Goal: Task Accomplishment & Management: Complete application form

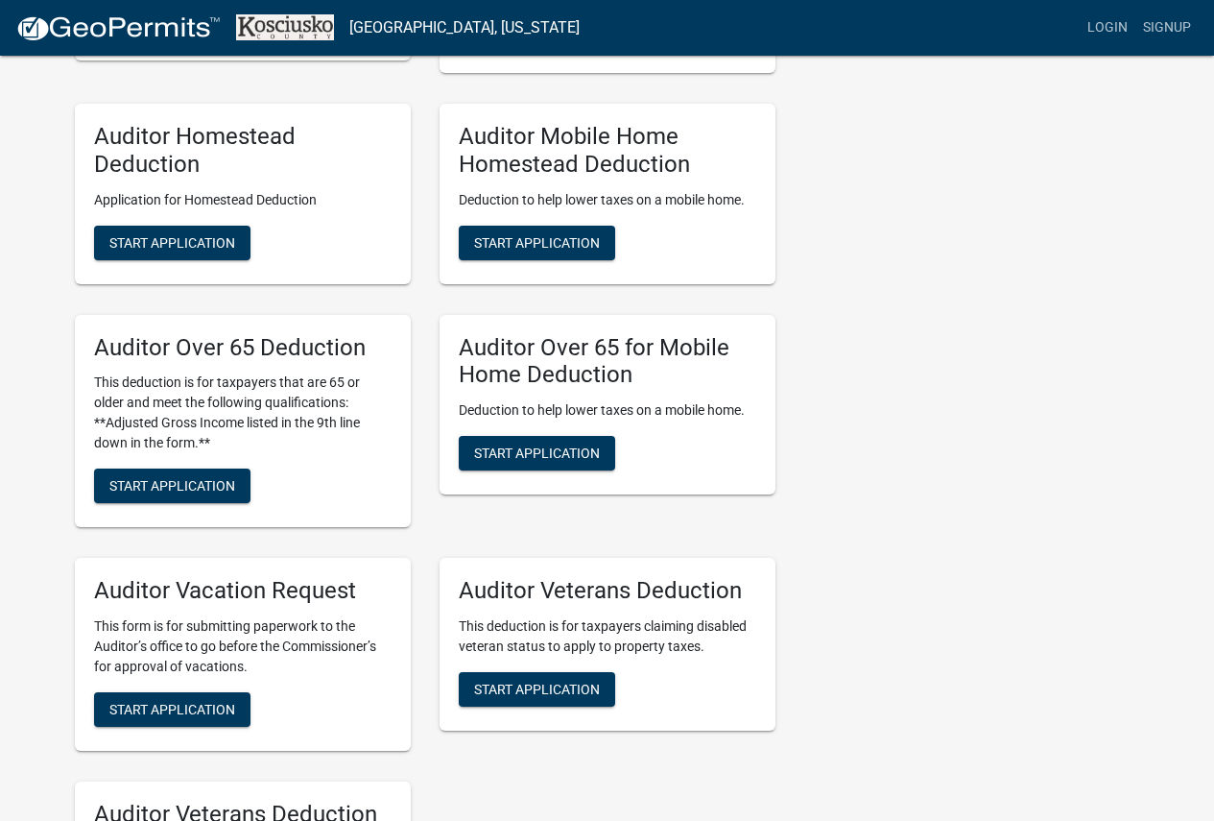
scroll to position [1248, 0]
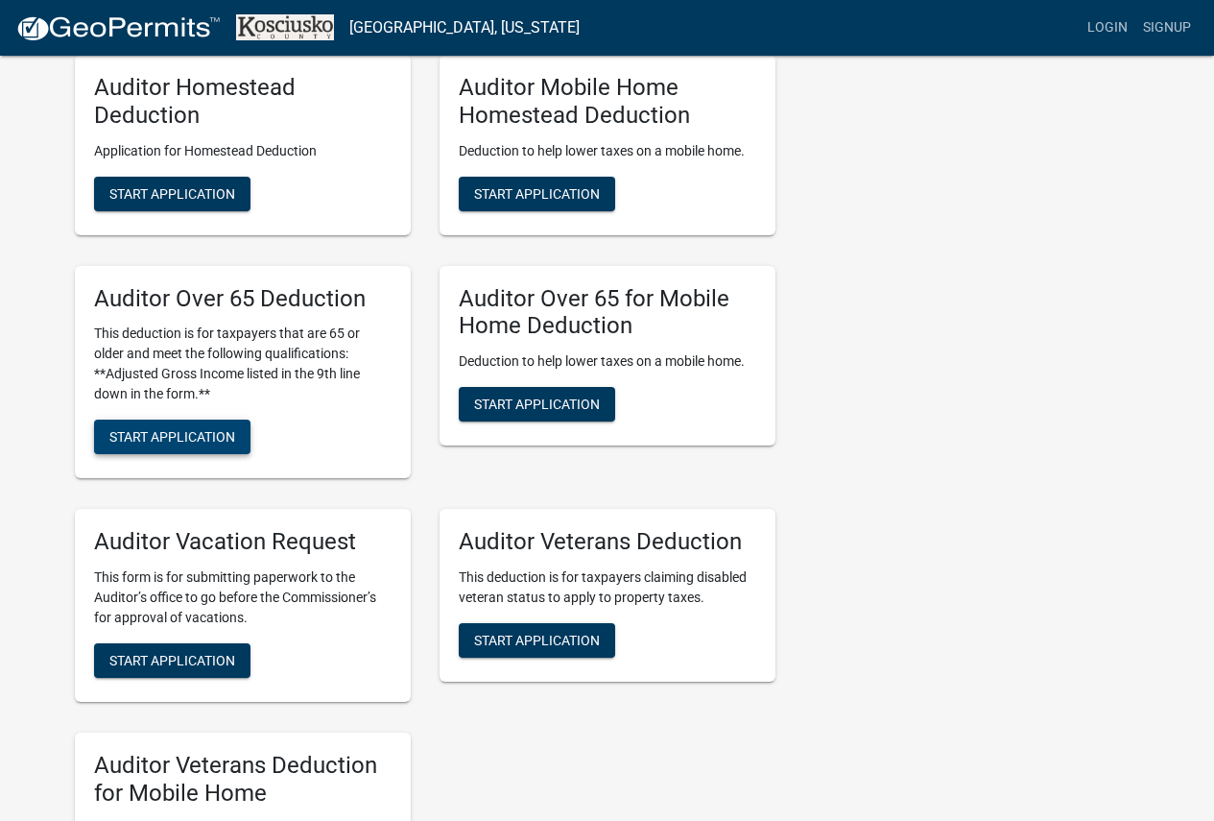
click at [216, 443] on span "Start Application" at bounding box center [172, 436] width 126 height 15
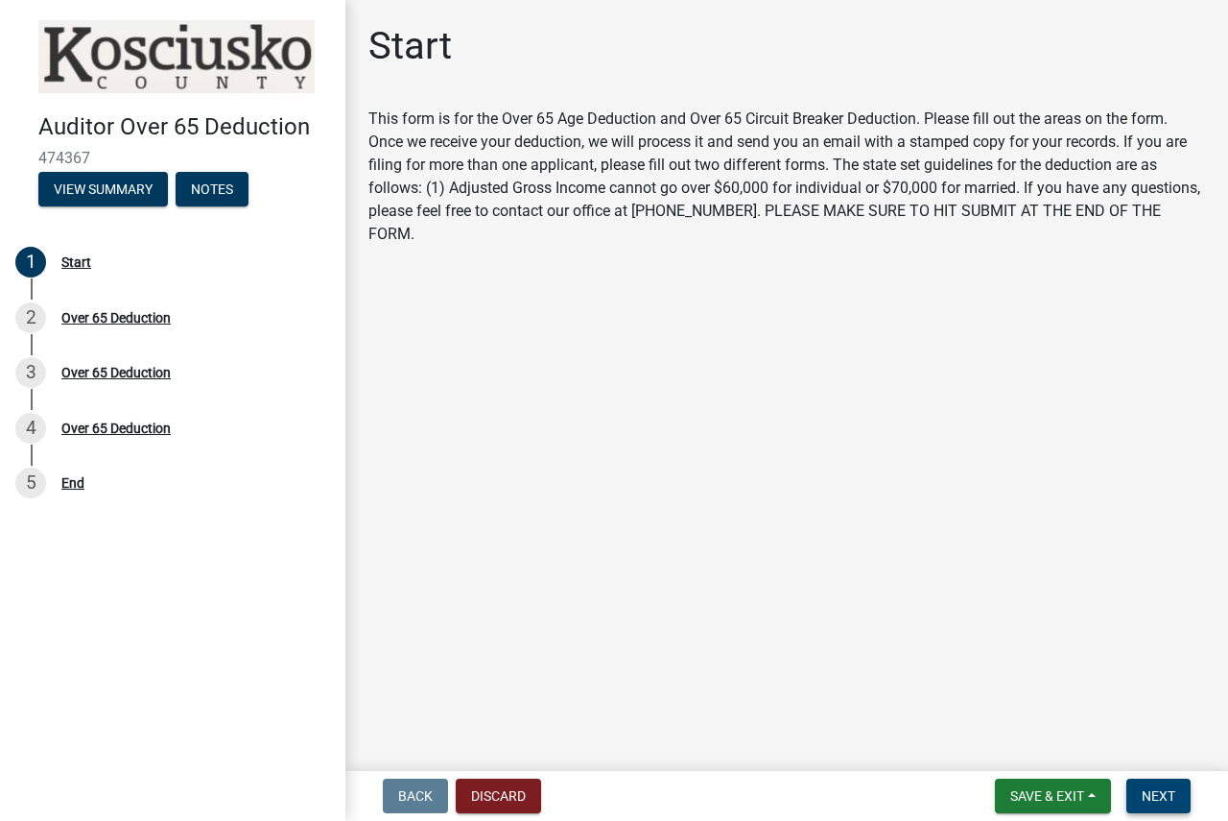
click at [1150, 795] on span "Next" at bounding box center [1159, 795] width 34 height 15
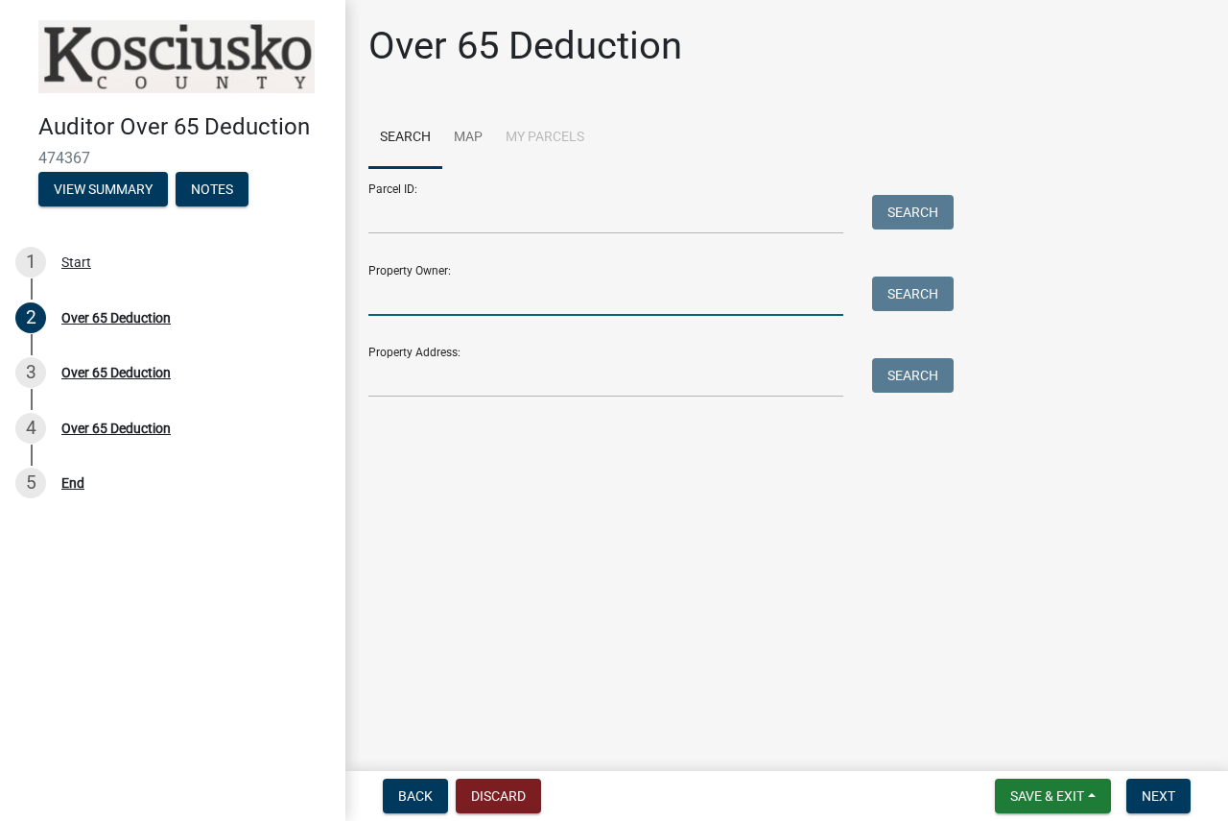
click at [563, 288] on input "Property Owner:" at bounding box center [606, 295] width 475 height 39
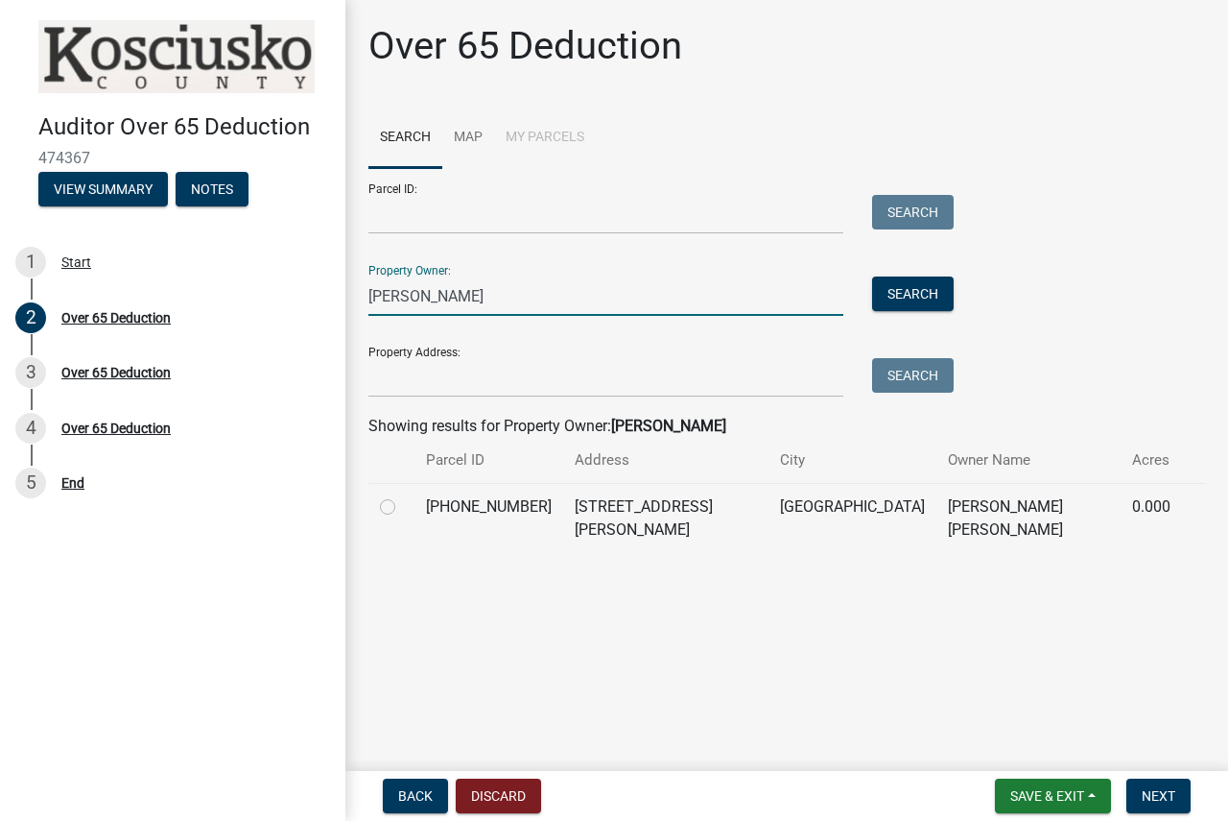
type input "[PERSON_NAME]"
click at [403, 495] on label at bounding box center [403, 495] width 0 height 0
click at [403, 508] on input "radio" at bounding box center [409, 501] width 12 height 12
radio input "true"
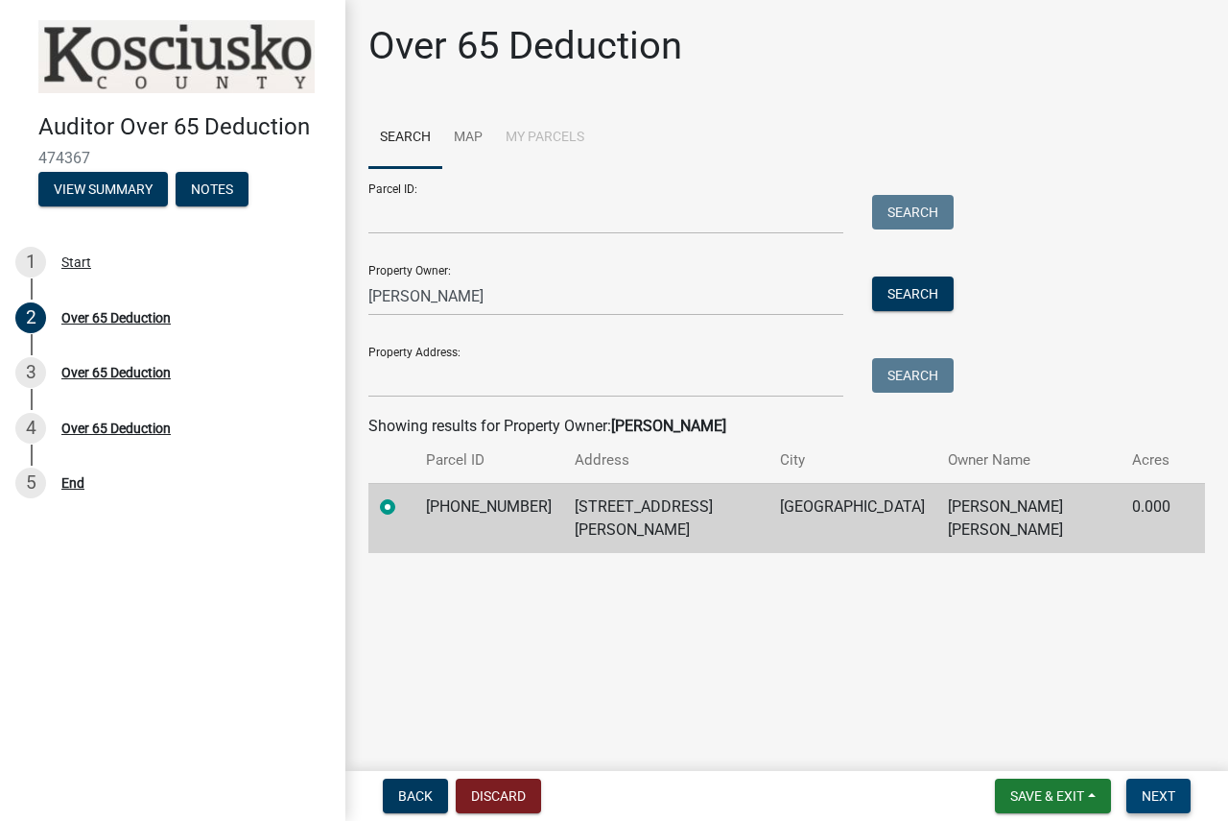
click at [1140, 780] on button "Next" at bounding box center [1159, 795] width 64 height 35
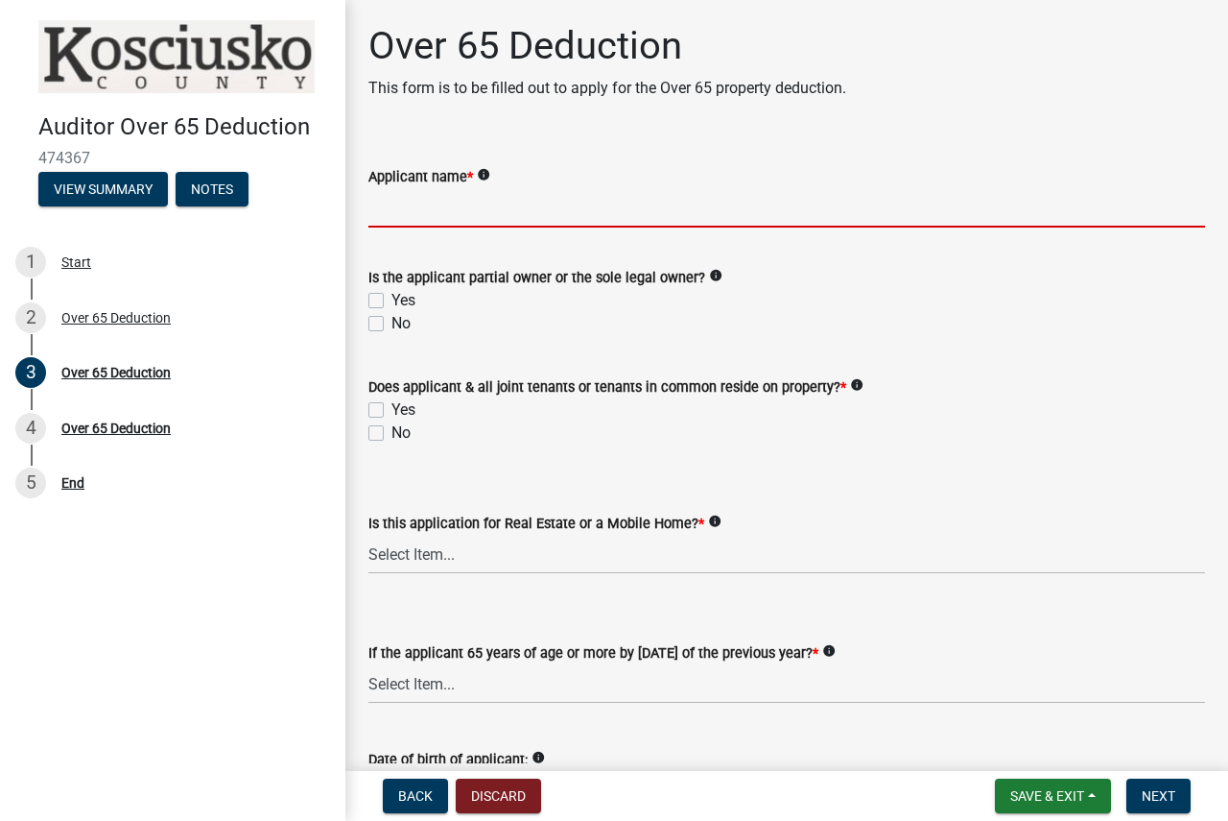
click at [566, 219] on input "Applicant name *" at bounding box center [787, 207] width 837 height 39
type input "[PERSON_NAME]"
click at [392, 301] on label "Yes" at bounding box center [404, 300] width 24 height 23
click at [392, 301] on input "Yes" at bounding box center [398, 295] width 12 height 12
checkbox input "true"
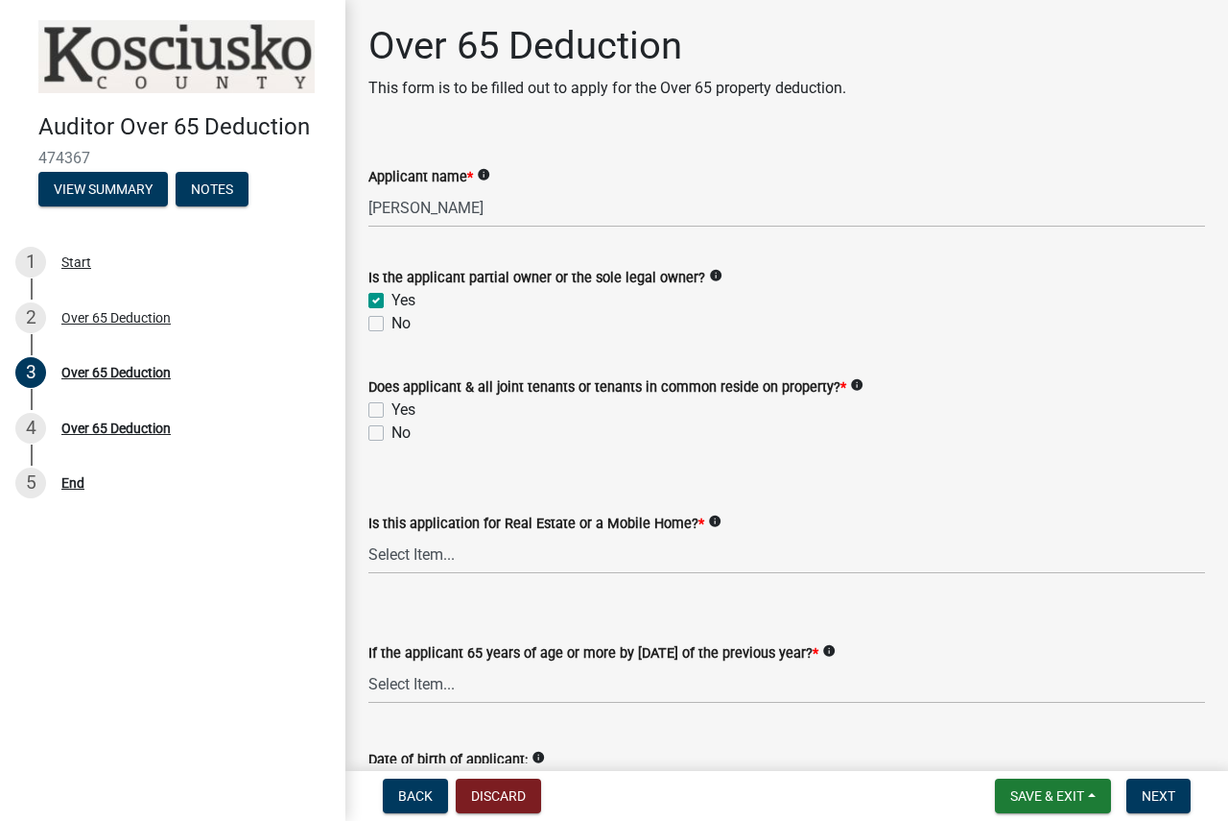
checkbox input "false"
click at [392, 405] on label "Yes" at bounding box center [404, 409] width 24 height 23
click at [392, 405] on input "Yes" at bounding box center [398, 404] width 12 height 12
checkbox input "true"
checkbox input "false"
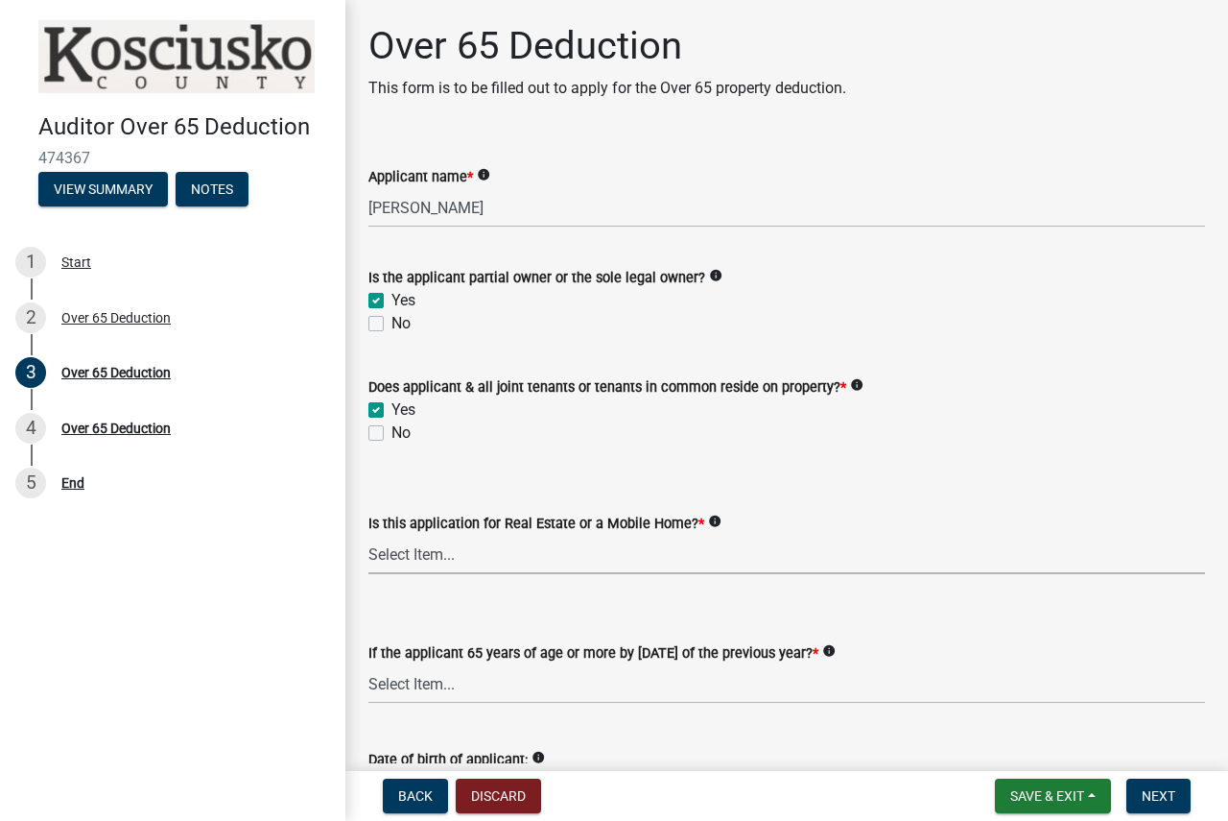
drag, startPoint x: 430, startPoint y: 558, endPoint x: 434, endPoint y: 571, distance: 14.0
click at [430, 558] on select "Select Item... Real Property Mobile Home" at bounding box center [787, 554] width 837 height 39
click at [369, 535] on select "Select Item... Real Property Mobile Home" at bounding box center [787, 554] width 837 height 39
select select "9e0fe018-0807-4cb1-b9d0-1ea803b42424"
click at [465, 687] on select "Select Item... Yes No" at bounding box center [787, 683] width 837 height 39
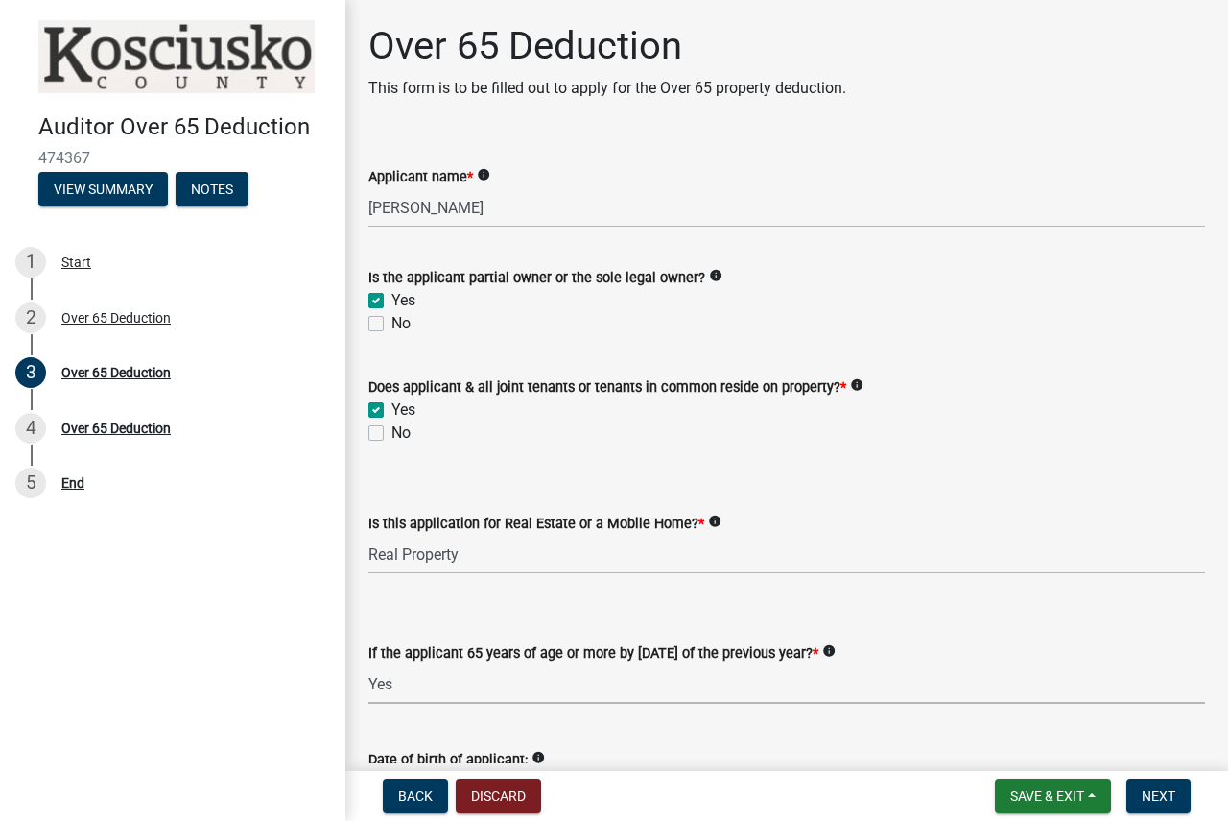
click at [369, 664] on select "Select Item... Yes No" at bounding box center [787, 683] width 837 height 39
select select "61dd1732-a076-4c03-aff6-a332f5b70cd1"
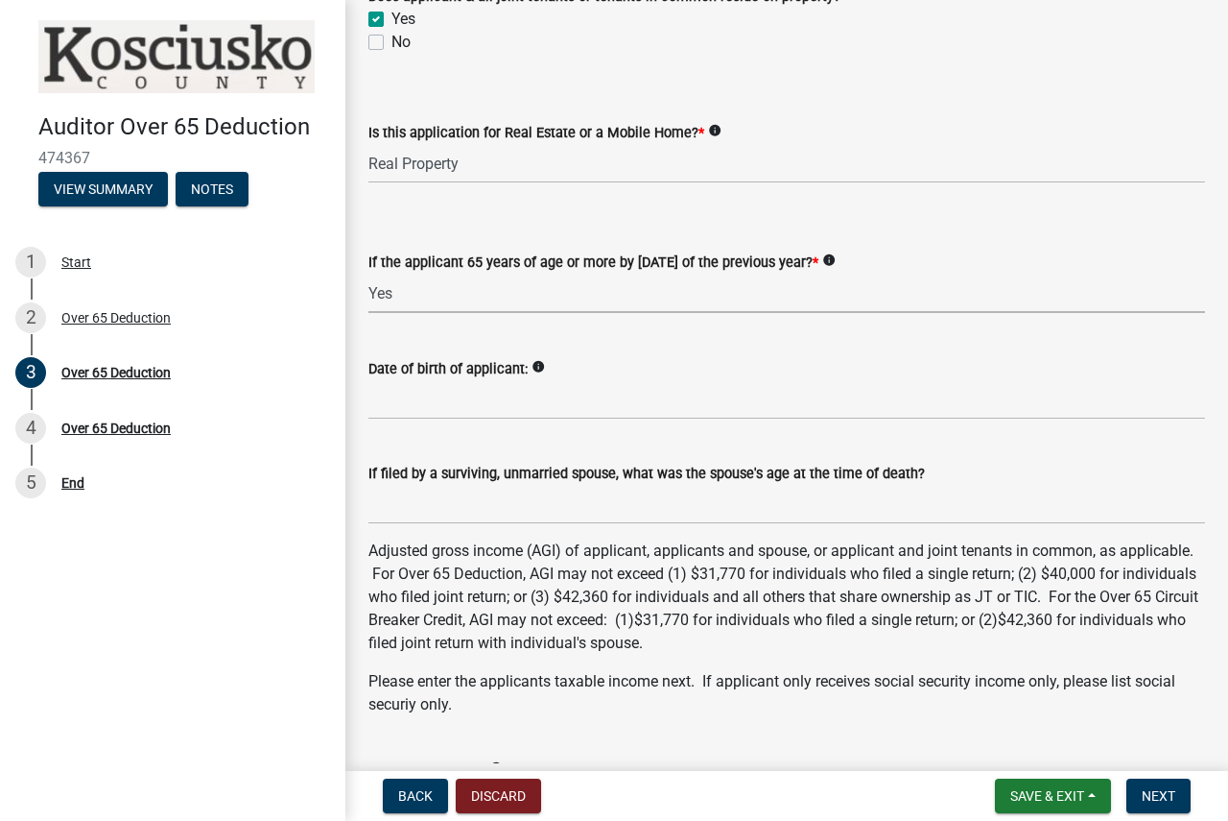
scroll to position [480, 0]
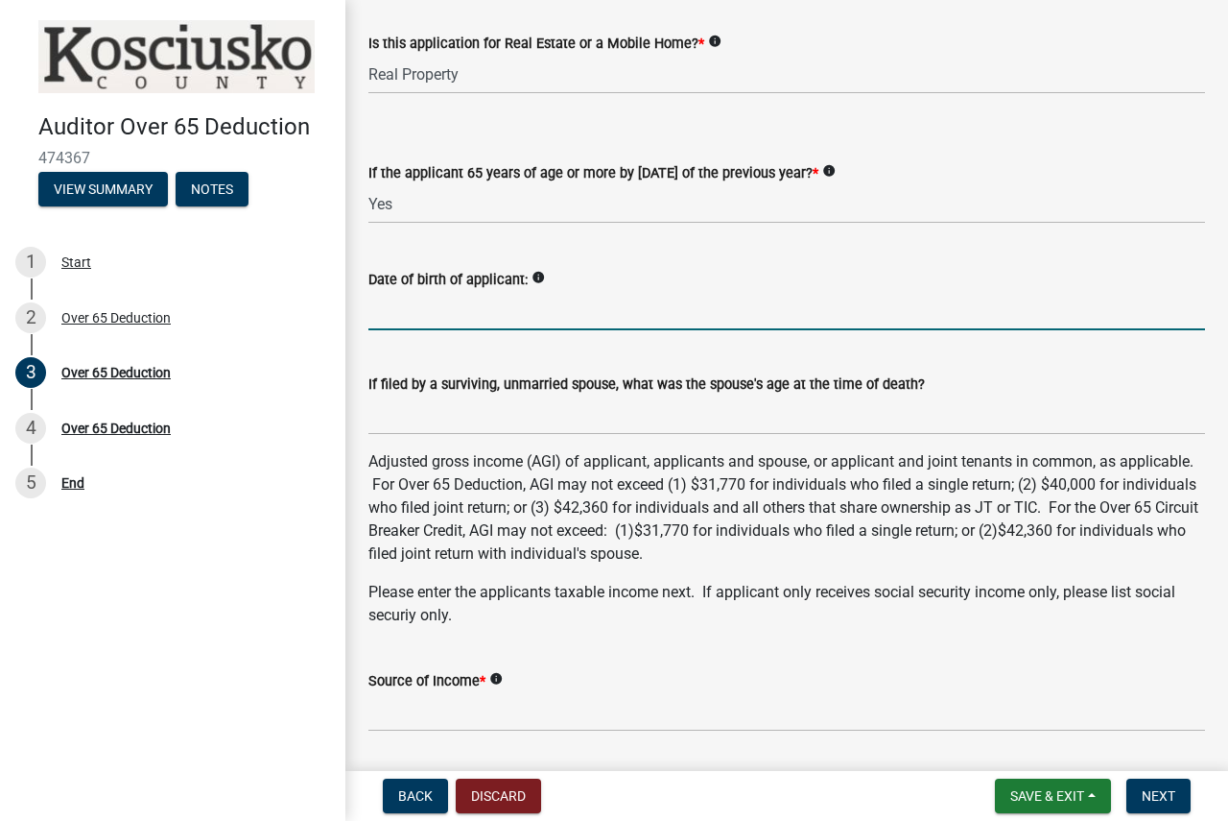
click at [435, 311] on input "Date of birth of applicant:" at bounding box center [787, 310] width 837 height 39
type input "[DATE]"
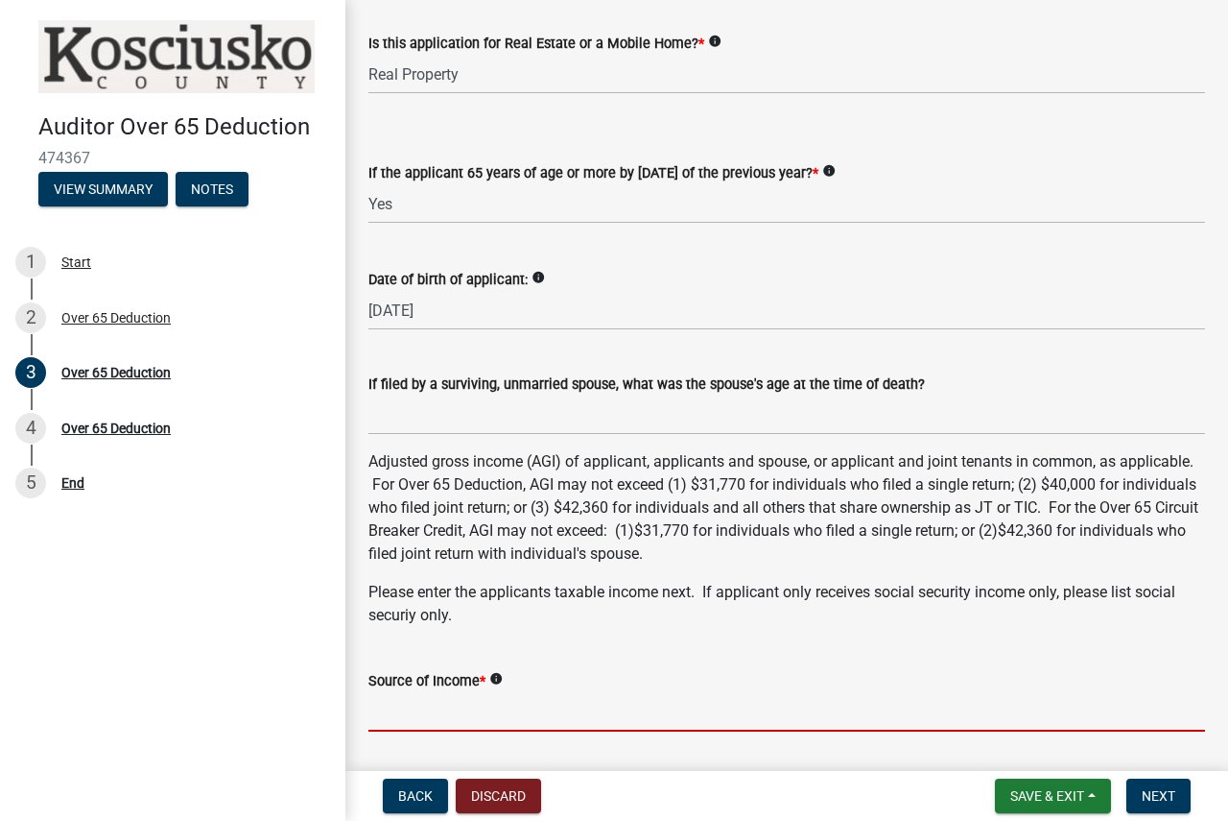
click at [465, 711] on input "Source of Income *" at bounding box center [787, 711] width 837 height 39
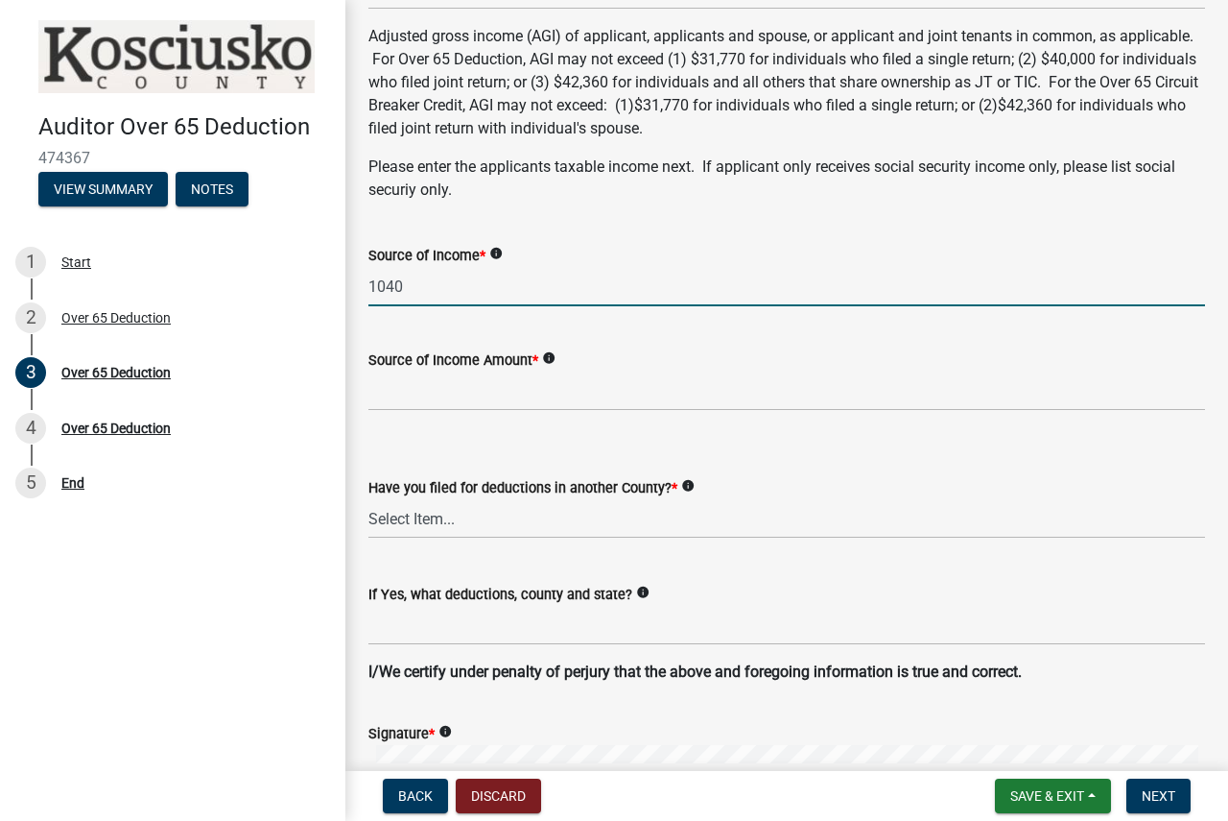
scroll to position [960, 0]
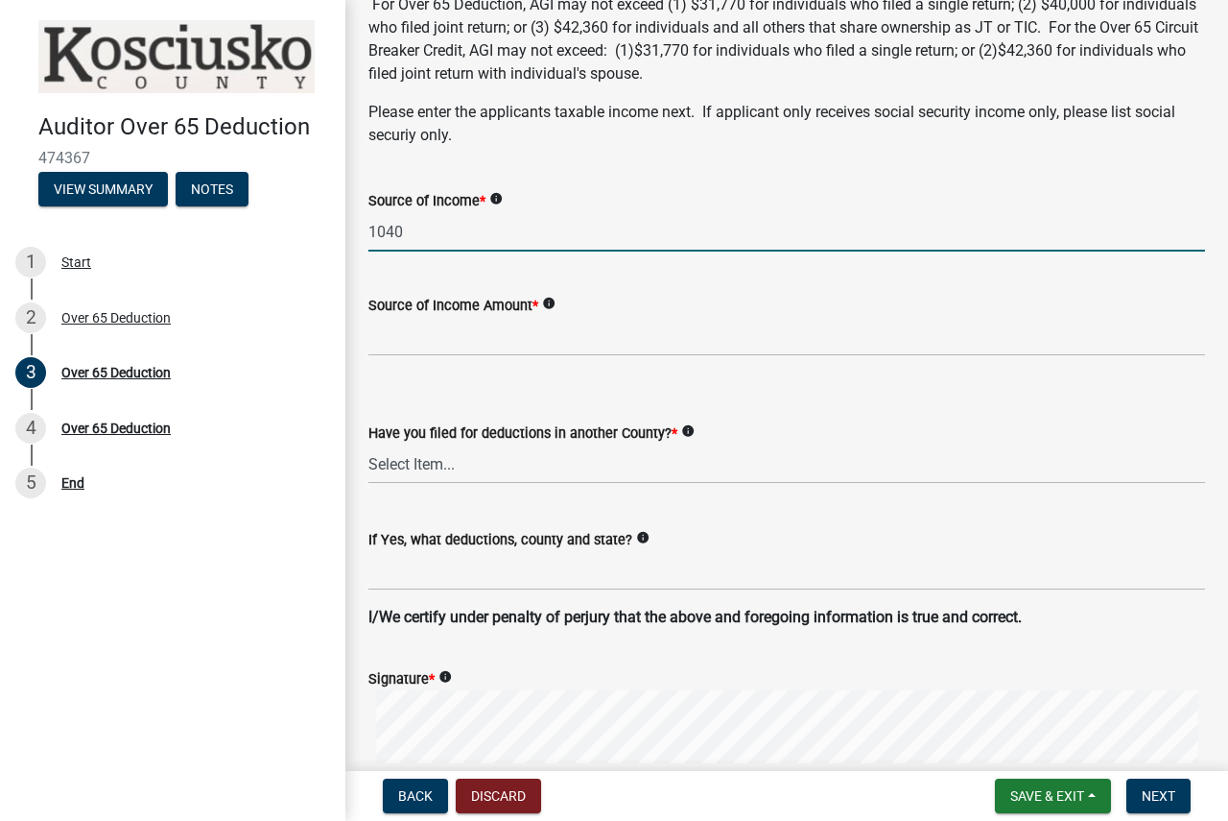
type input "1040"
click at [467, 332] on input "Source of Income Amount *" at bounding box center [787, 336] width 837 height 39
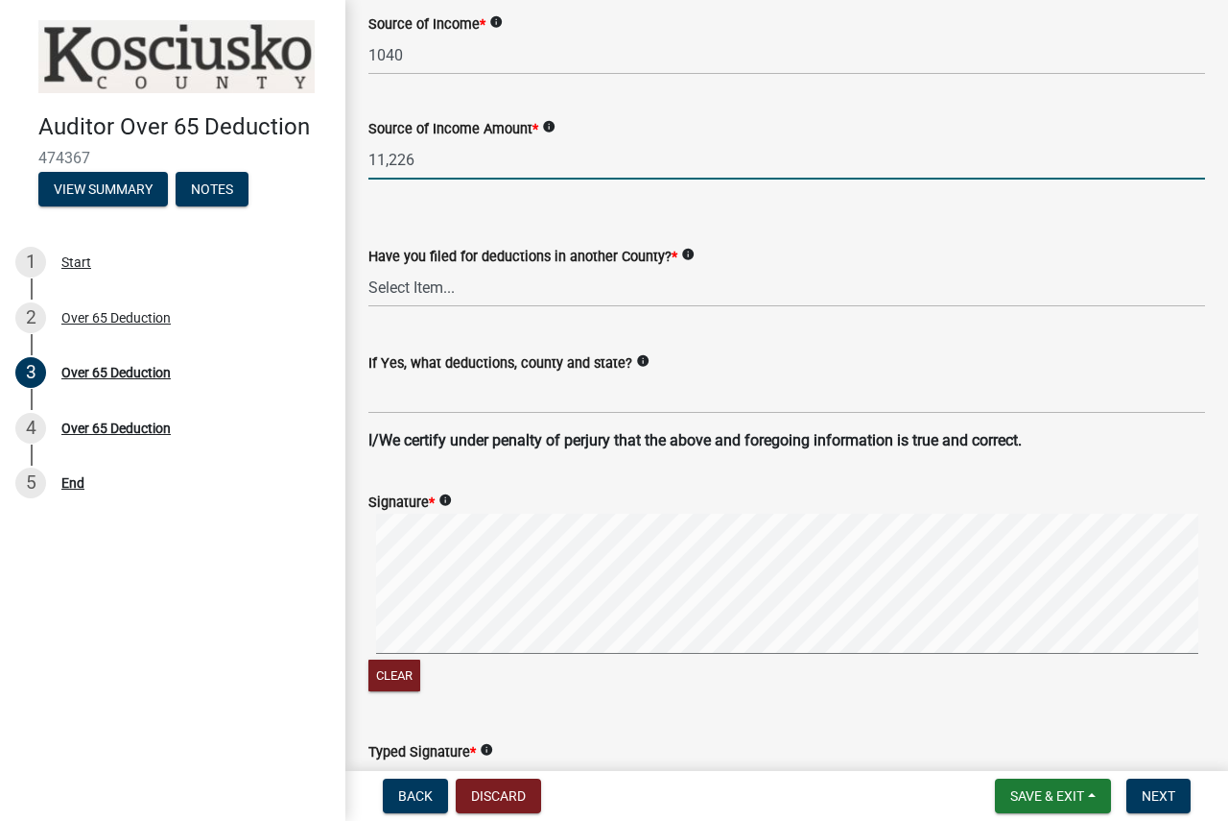
scroll to position [1344, 0]
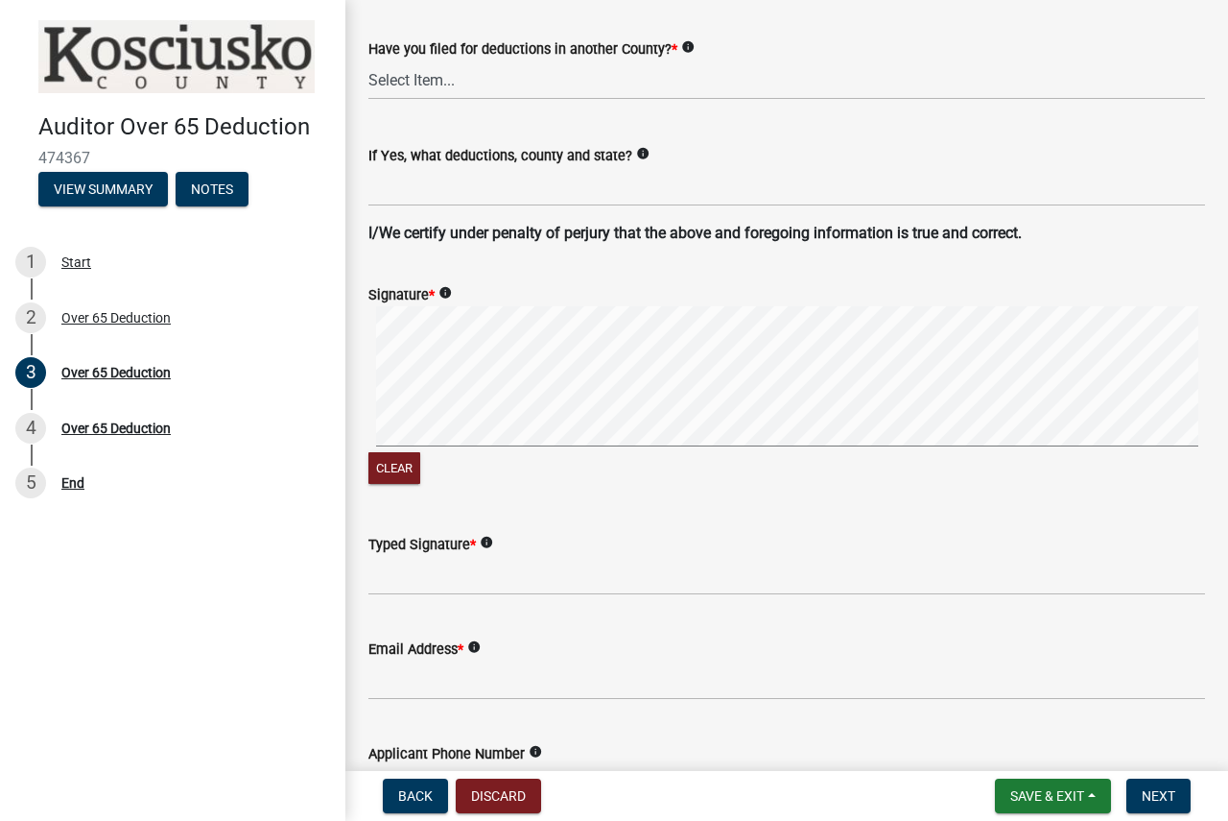
type input "11,226"
click at [488, 91] on select "Select Item... Yes No" at bounding box center [787, 79] width 837 height 39
click at [369, 60] on select "Select Item... Yes No" at bounding box center [787, 79] width 837 height 39
select select "c3747c1b-6a10-4157-a122-bd71e37b161f"
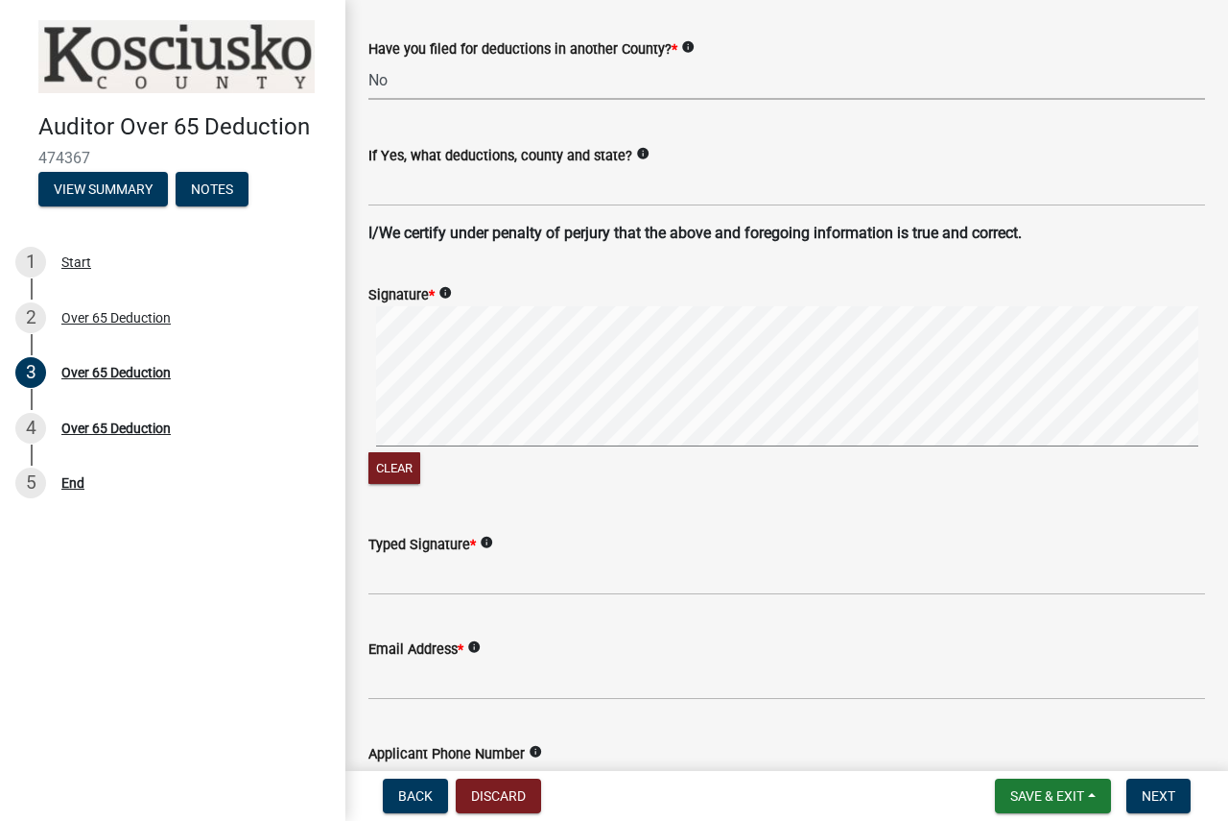
click at [404, 460] on div "Clear" at bounding box center [787, 397] width 837 height 182
click at [447, 586] on input "Typed Signature *" at bounding box center [787, 575] width 837 height 39
type input "[PERSON_NAME]"
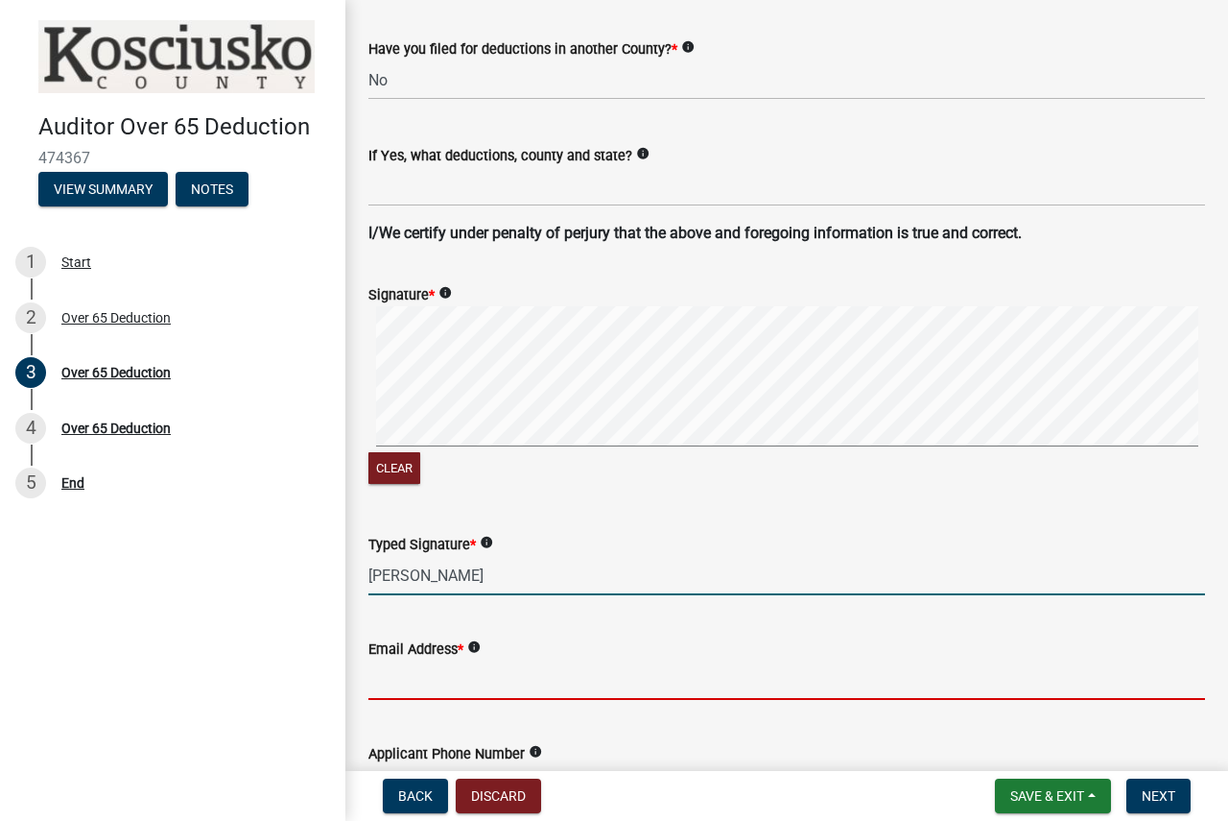
click at [483, 685] on input "Email Address *" at bounding box center [787, 679] width 837 height 39
type input "[EMAIL_ADDRESS][DOMAIN_NAME]"
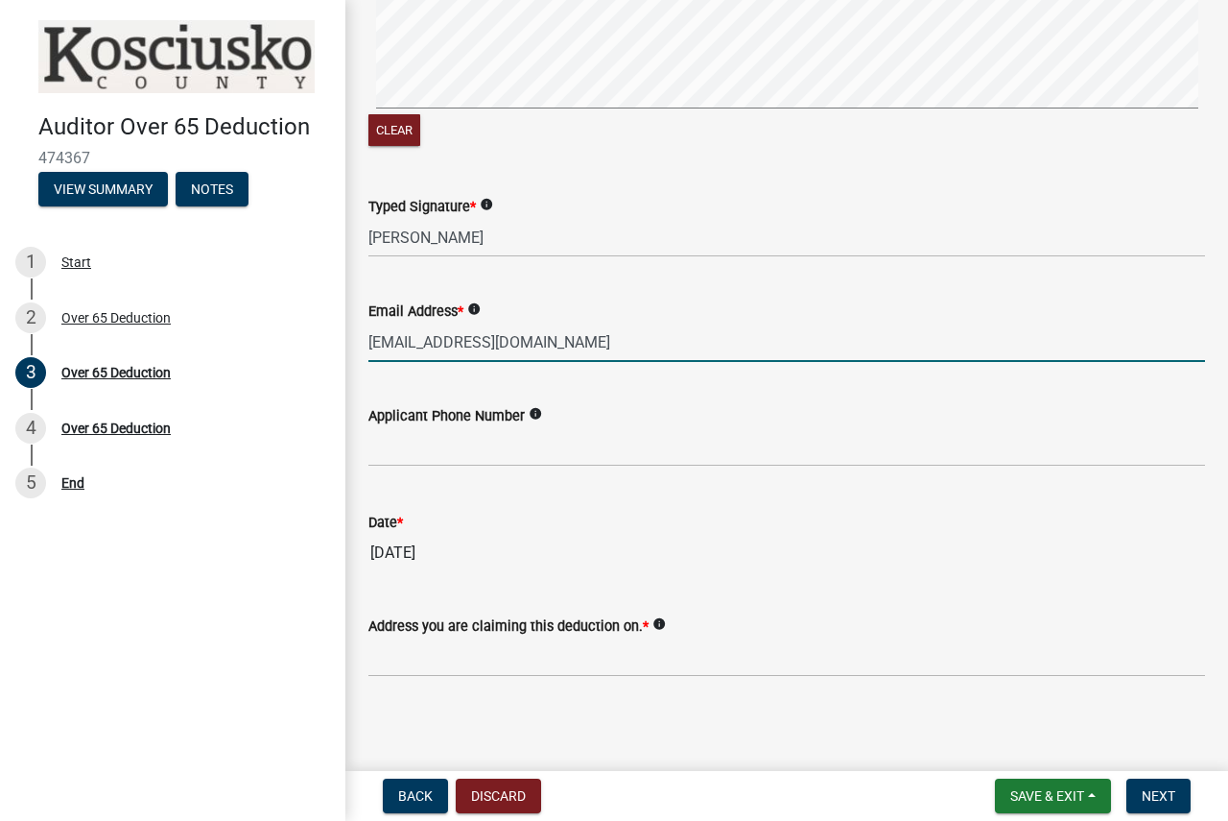
scroll to position [1685, 0]
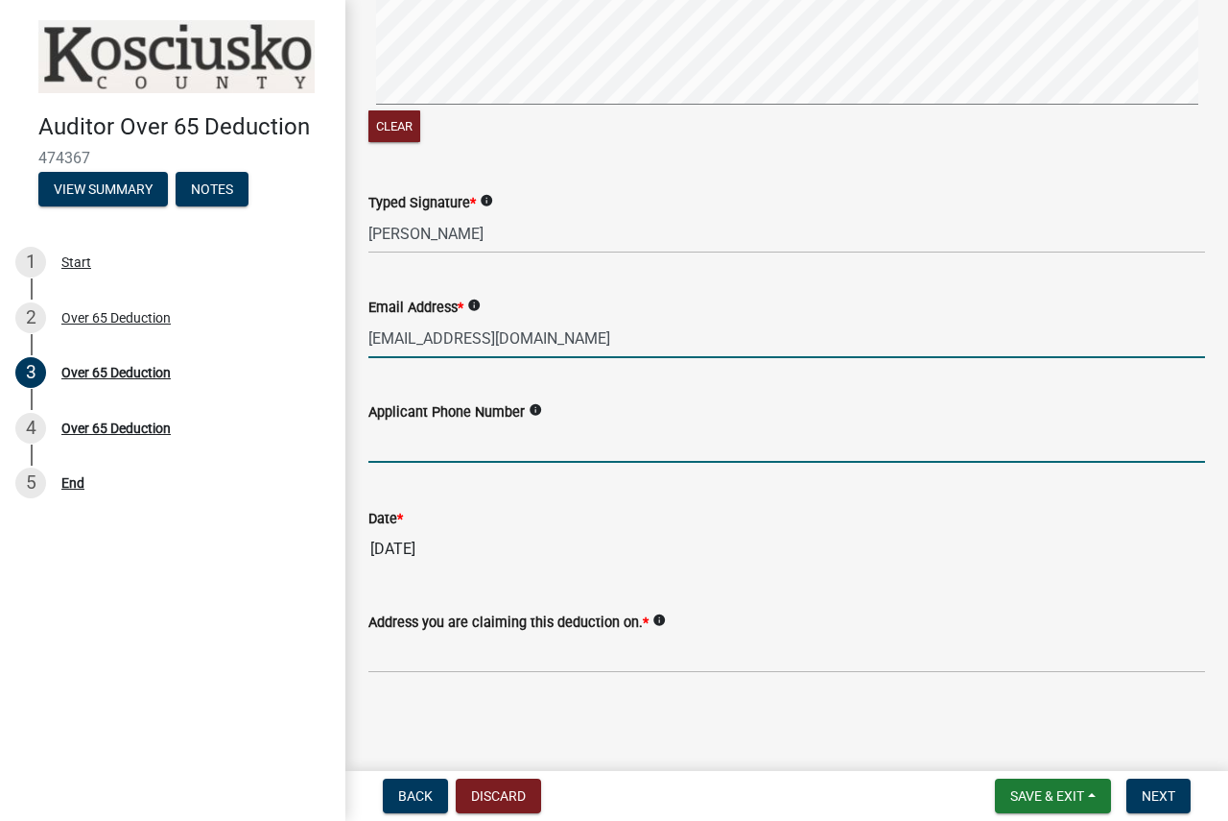
click at [414, 448] on input "text" at bounding box center [787, 442] width 837 height 39
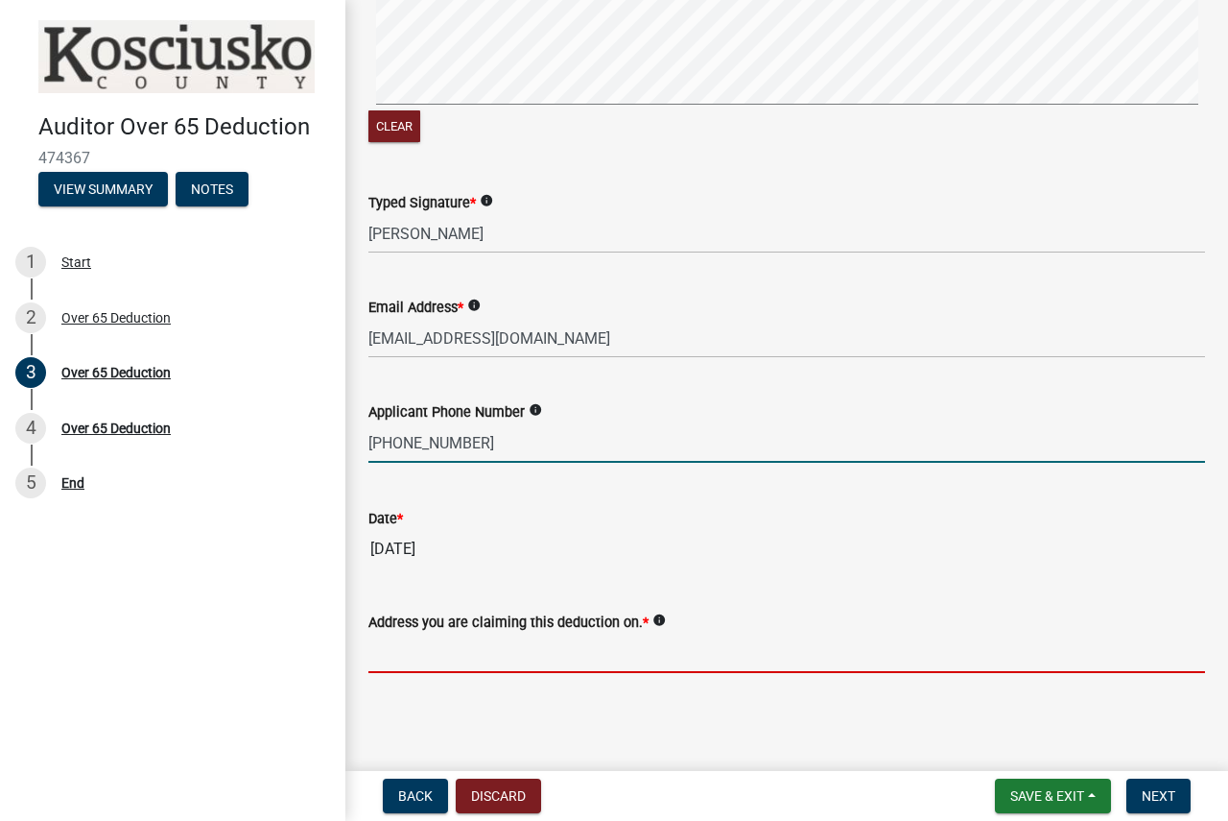
type input "5742691236"
click at [391, 660] on input "Address you are claiming this deduction on. *" at bounding box center [787, 652] width 837 height 39
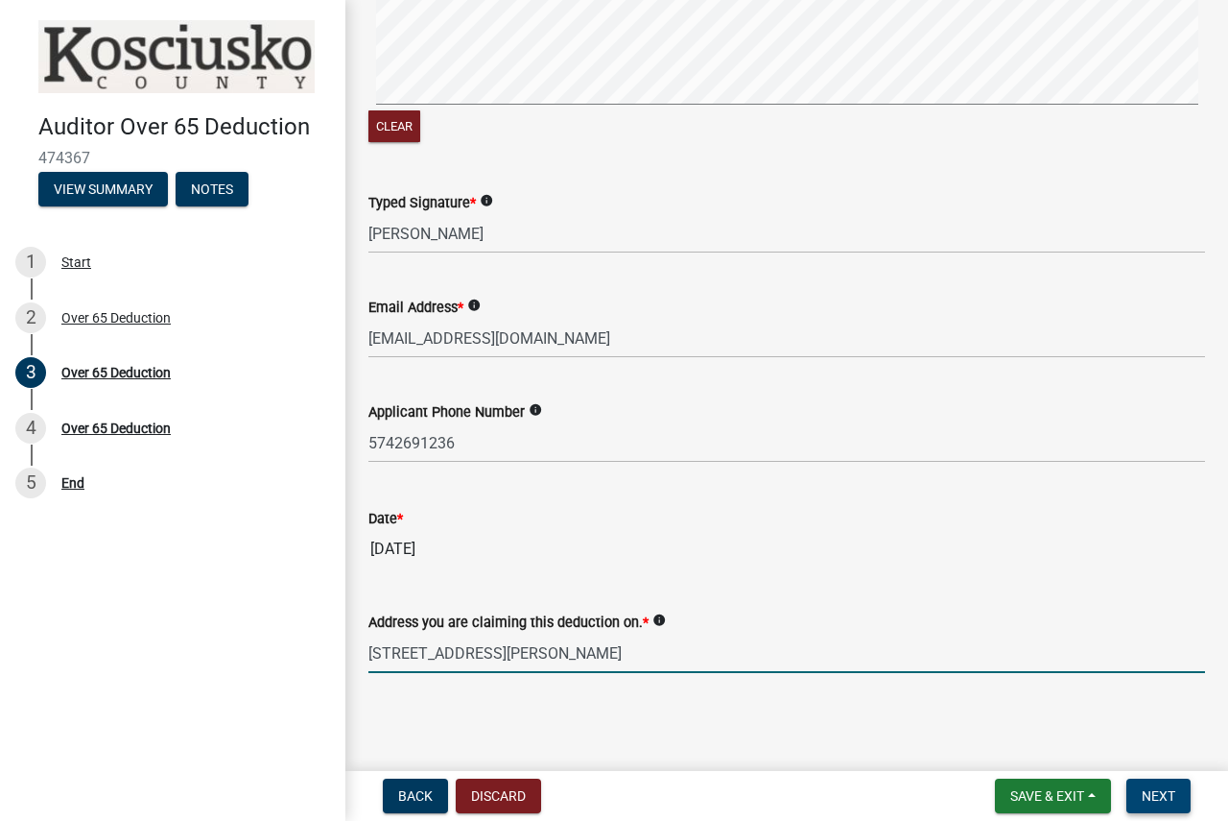
type input "[STREET_ADDRESS][PERSON_NAME]"
click at [1155, 791] on span "Next" at bounding box center [1159, 795] width 34 height 15
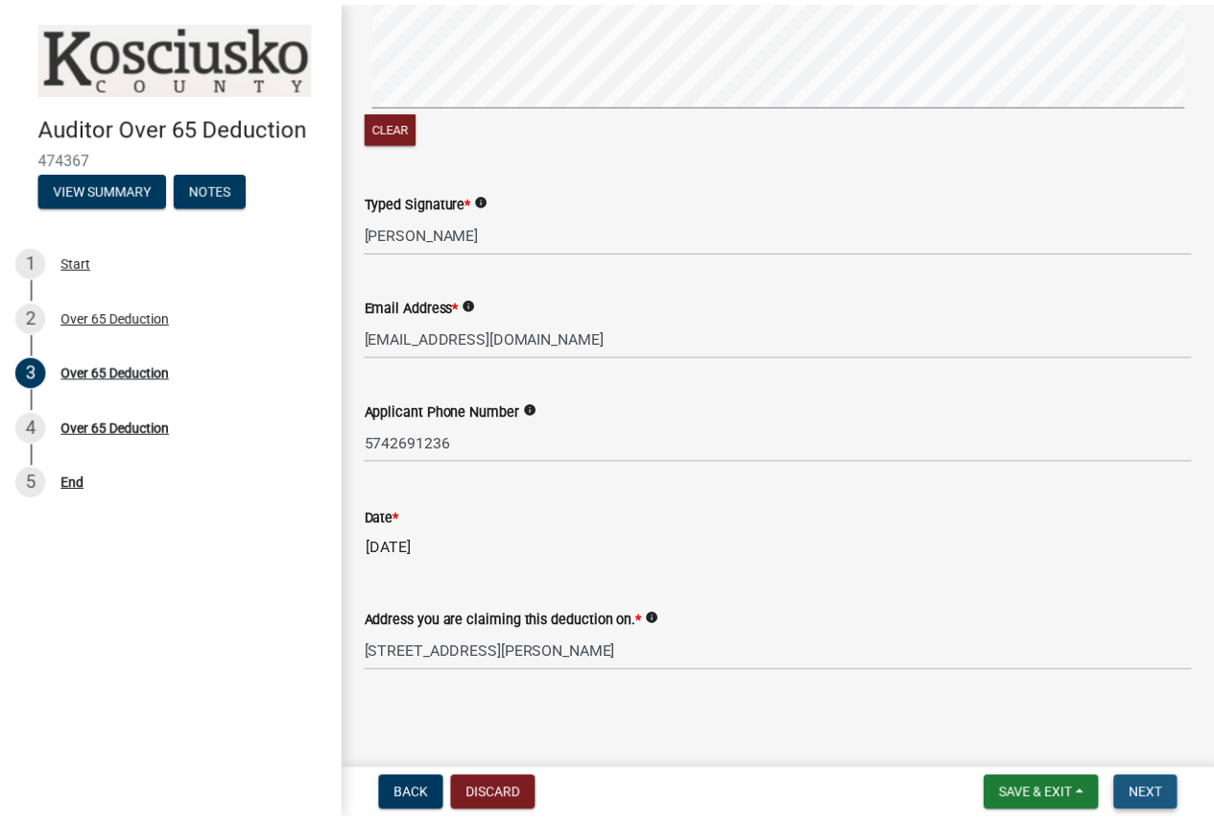
scroll to position [0, 0]
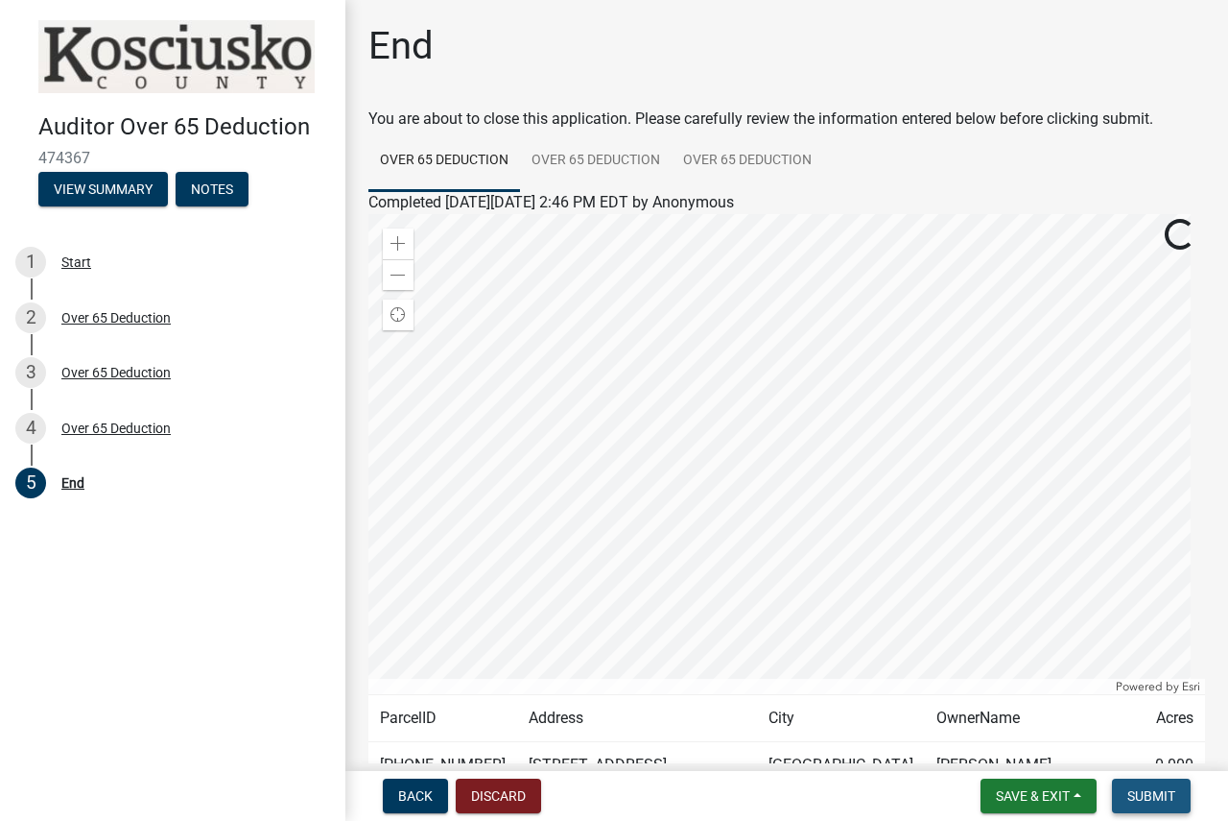
click at [1155, 791] on span "Submit" at bounding box center [1152, 795] width 48 height 15
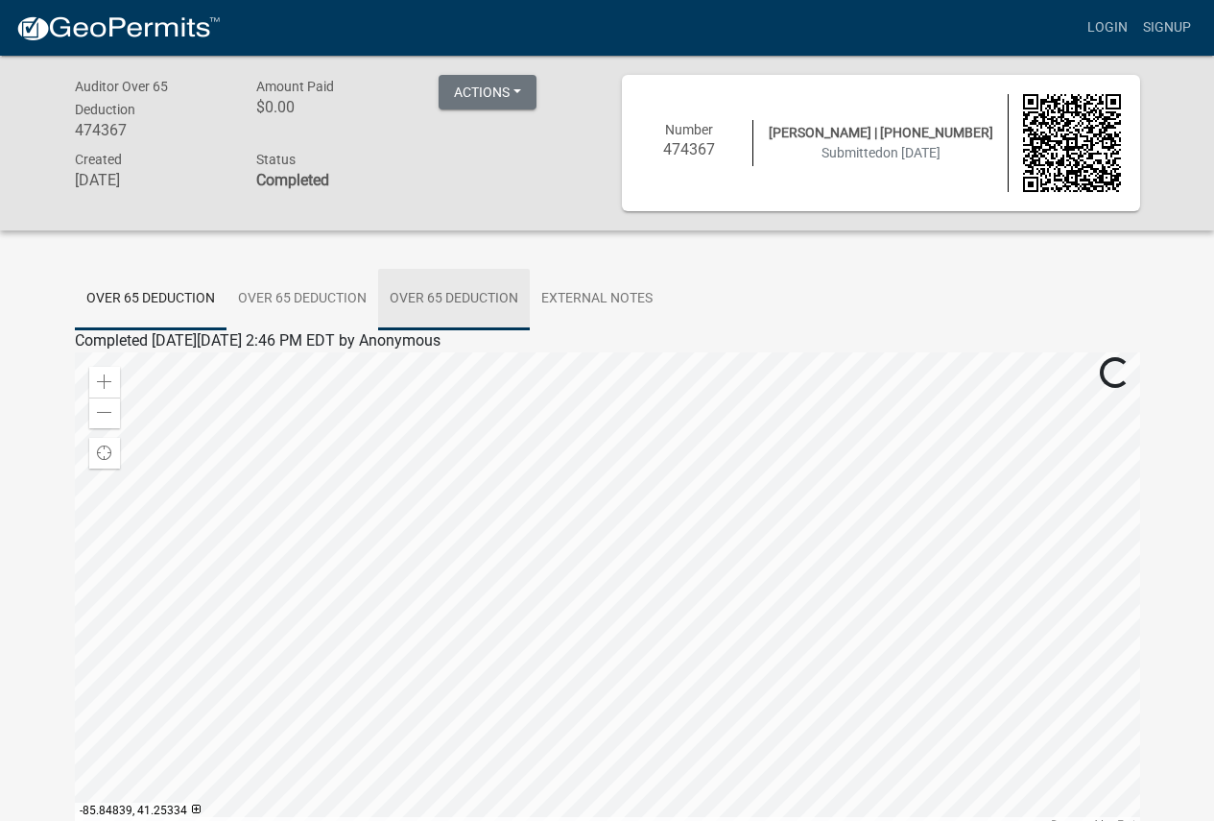
click at [415, 290] on link "Over 65 Deduction" at bounding box center [454, 299] width 152 height 61
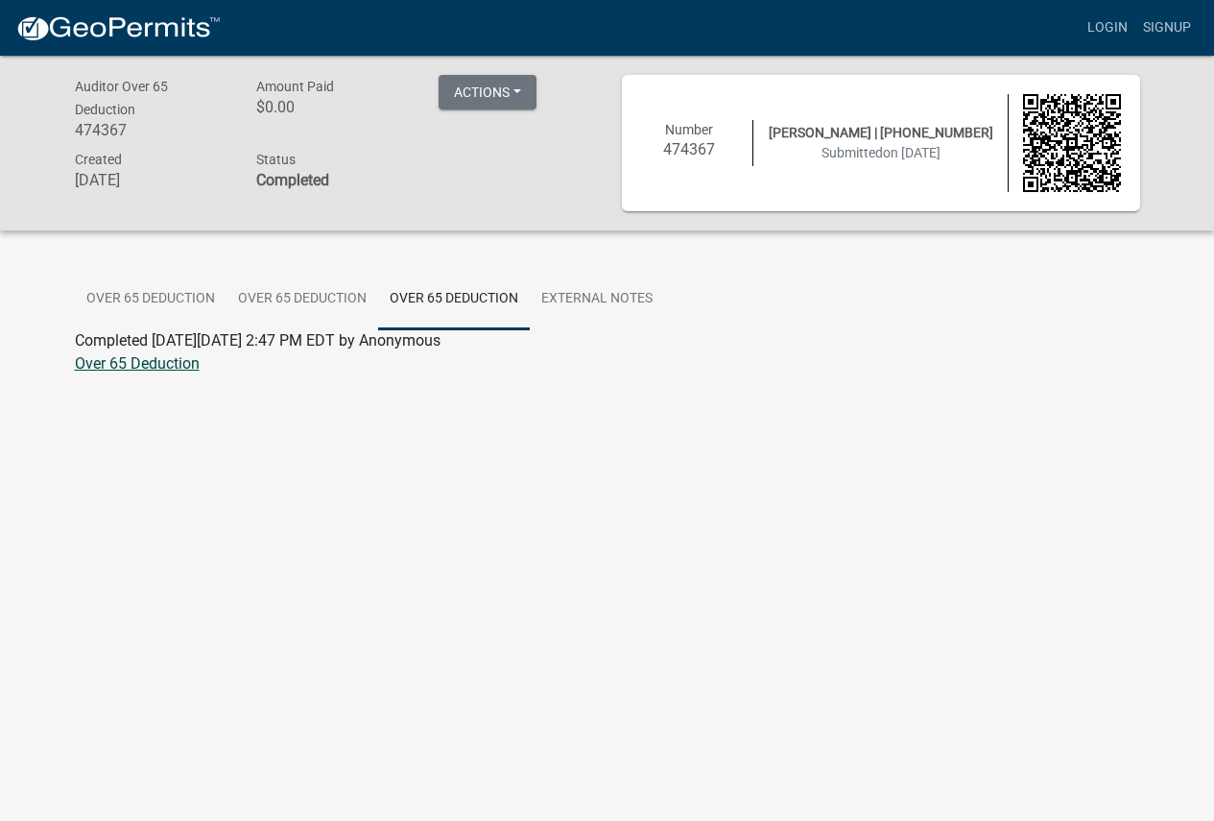
click at [114, 364] on link "Over 65 Deduction" at bounding box center [137, 363] width 125 height 18
